Goal: Task Accomplishment & Management: Use online tool/utility

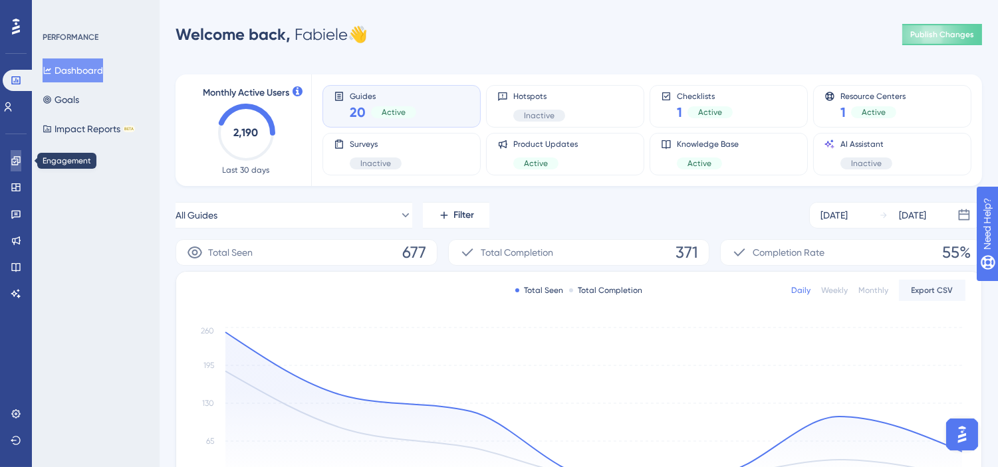
click at [11, 163] on link at bounding box center [16, 160] width 11 height 21
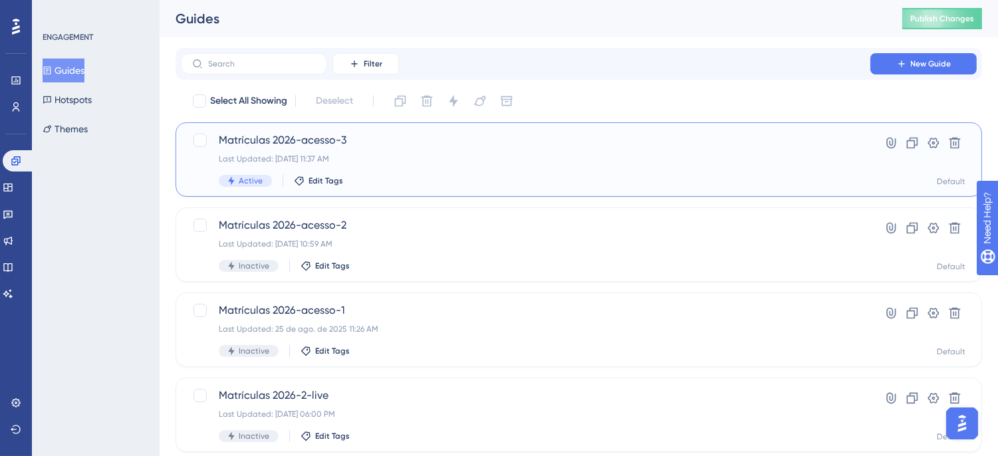
click at [510, 150] on div "Matrículas 2026-acesso-3 Last Updated: [DATE] 11:37 AM Active Edit Tags" at bounding box center [526, 159] width 614 height 55
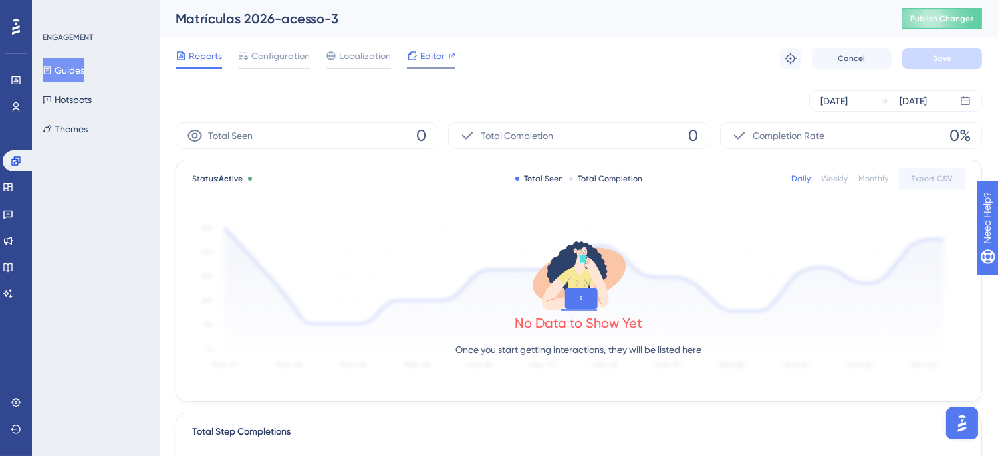
click at [423, 57] on span "Editor" at bounding box center [432, 56] width 25 height 16
click at [440, 62] on span "Editor" at bounding box center [432, 56] width 25 height 16
